Goal: Complete application form

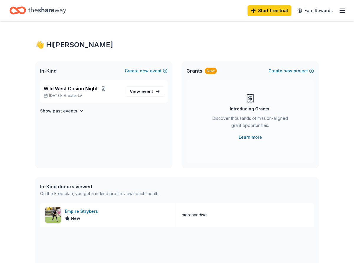
scroll to position [1, 0]
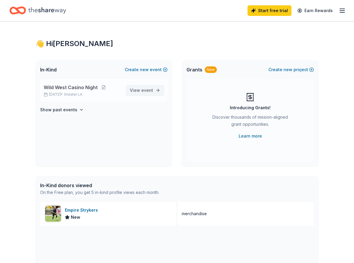
click at [152, 92] on span "event" at bounding box center [147, 90] width 12 height 5
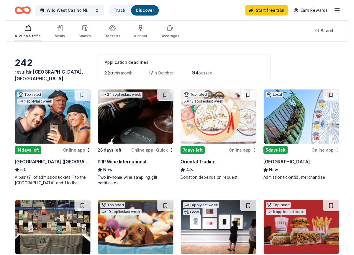
scroll to position [17, 0]
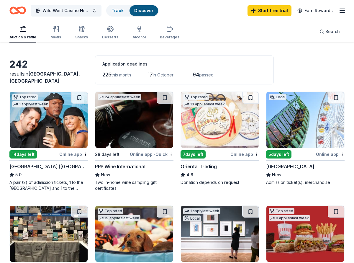
click at [244, 154] on div "Online app" at bounding box center [244, 153] width 29 height 7
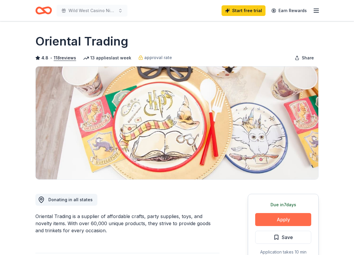
click at [289, 220] on button "Apply" at bounding box center [283, 219] width 56 height 13
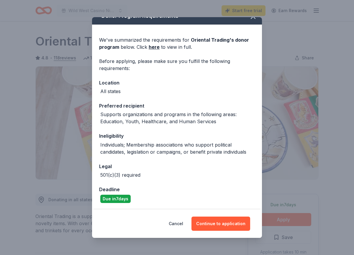
scroll to position [9, 0]
click at [227, 227] on button "Continue to application" at bounding box center [221, 223] width 59 height 14
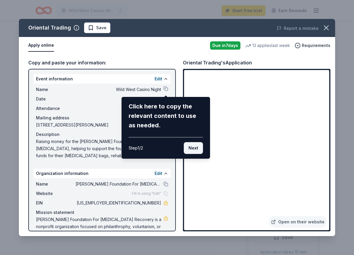
click at [193, 147] on button "Next" at bounding box center [193, 148] width 19 height 12
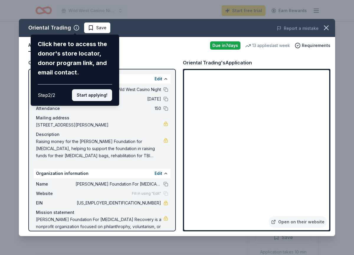
click at [89, 89] on button "Start applying!" at bounding box center [92, 95] width 40 height 12
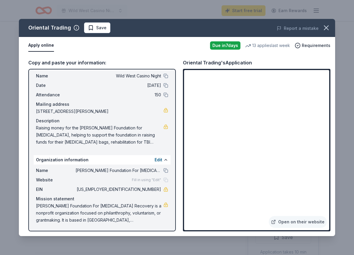
scroll to position [14, 0]
click at [132, 181] on span "Fill in using "Edit"" at bounding box center [146, 179] width 29 height 5
click at [166, 180] on div "Fill in using "Edit"" at bounding box center [150, 179] width 36 height 5
click at [148, 180] on span "Fill in using "Edit"" at bounding box center [146, 179] width 29 height 5
click at [135, 180] on span "Fill in using "Edit"" at bounding box center [146, 179] width 29 height 5
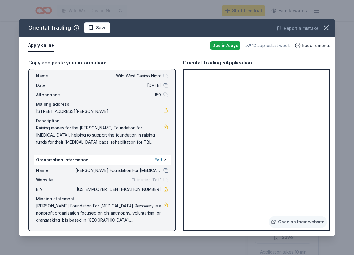
click at [135, 180] on span "Fill in using "Edit"" at bounding box center [146, 179] width 29 height 5
click at [299, 220] on link "Open on their website" at bounding box center [298, 222] width 58 height 12
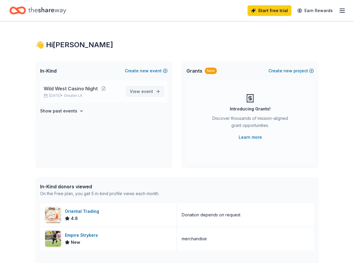
click at [149, 92] on span "event" at bounding box center [147, 91] width 12 height 5
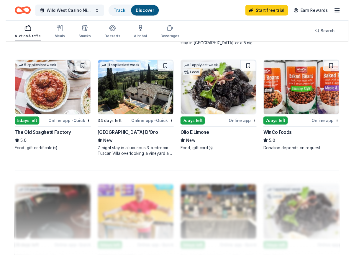
scroll to position [496, 0]
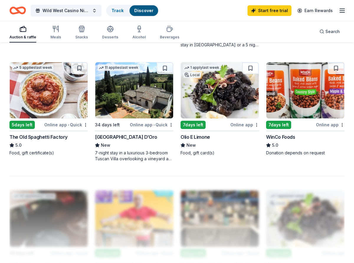
click at [67, 125] on div "Online app • Quick" at bounding box center [66, 124] width 44 height 7
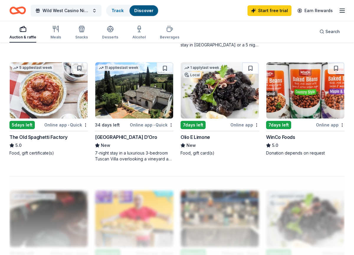
click at [66, 109] on img at bounding box center [49, 90] width 78 height 56
click at [147, 125] on div "Online app • Quick" at bounding box center [152, 124] width 44 height 7
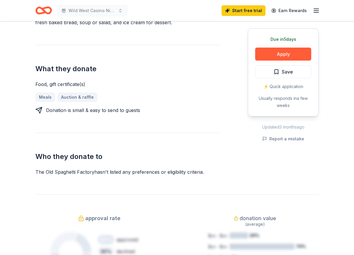
scroll to position [223, 0]
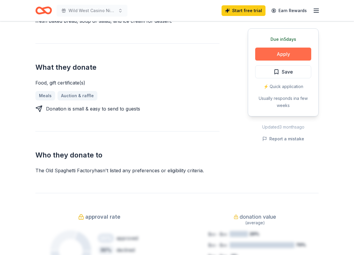
click at [295, 57] on button "Apply" at bounding box center [283, 54] width 56 height 13
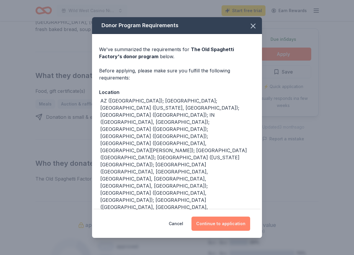
click at [218, 216] on button "Continue to application" at bounding box center [221, 223] width 59 height 14
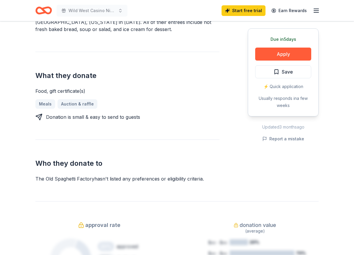
scroll to position [223, 0]
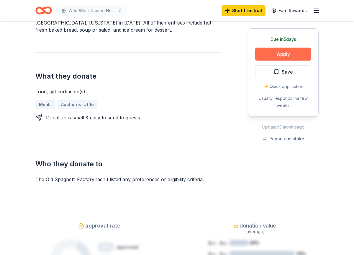
click at [277, 56] on button "Apply" at bounding box center [283, 54] width 56 height 13
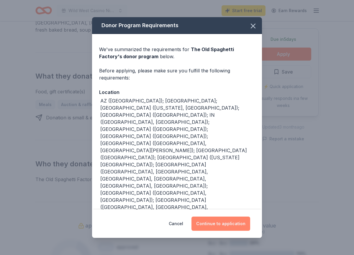
click at [230, 216] on button "Continue to application" at bounding box center [221, 223] width 59 height 14
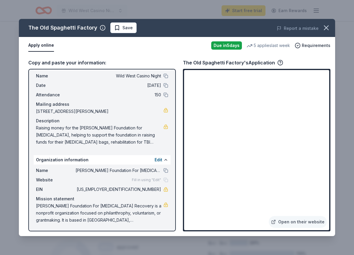
scroll to position [14, 0]
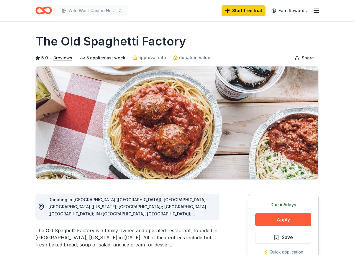
scroll to position [223, 0]
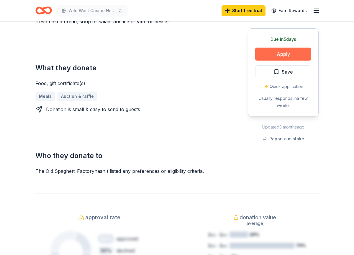
click at [274, 56] on button "Apply" at bounding box center [283, 54] width 56 height 13
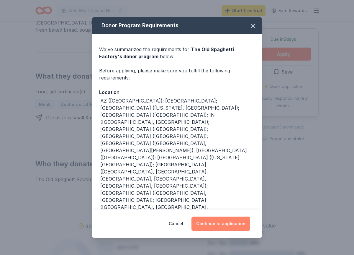
click at [223, 216] on button "Continue to application" at bounding box center [221, 223] width 59 height 14
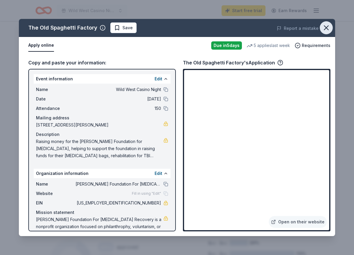
click at [327, 30] on icon "button" at bounding box center [326, 28] width 8 height 8
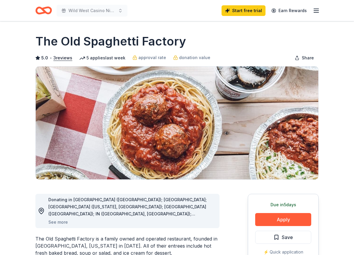
scroll to position [0, 0]
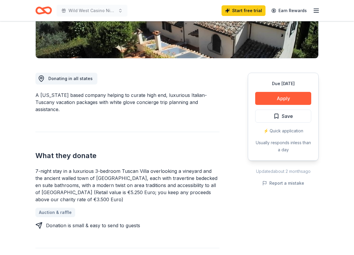
scroll to position [121, 0]
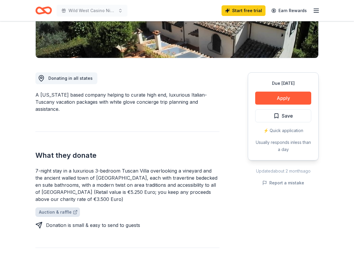
click at [63, 207] on link "Auction & raffle" at bounding box center [57, 211] width 45 height 9
click at [278, 99] on button "Apply" at bounding box center [283, 97] width 56 height 13
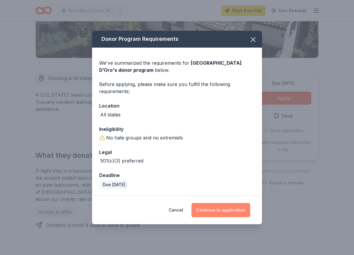
click at [218, 214] on button "Continue to application" at bounding box center [221, 210] width 59 height 14
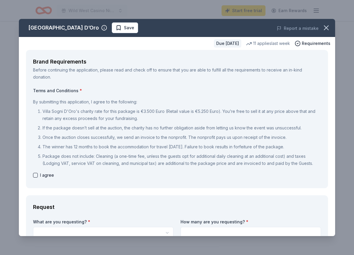
scroll to position [2, 0]
